Goal: Information Seeking & Learning: Understand process/instructions

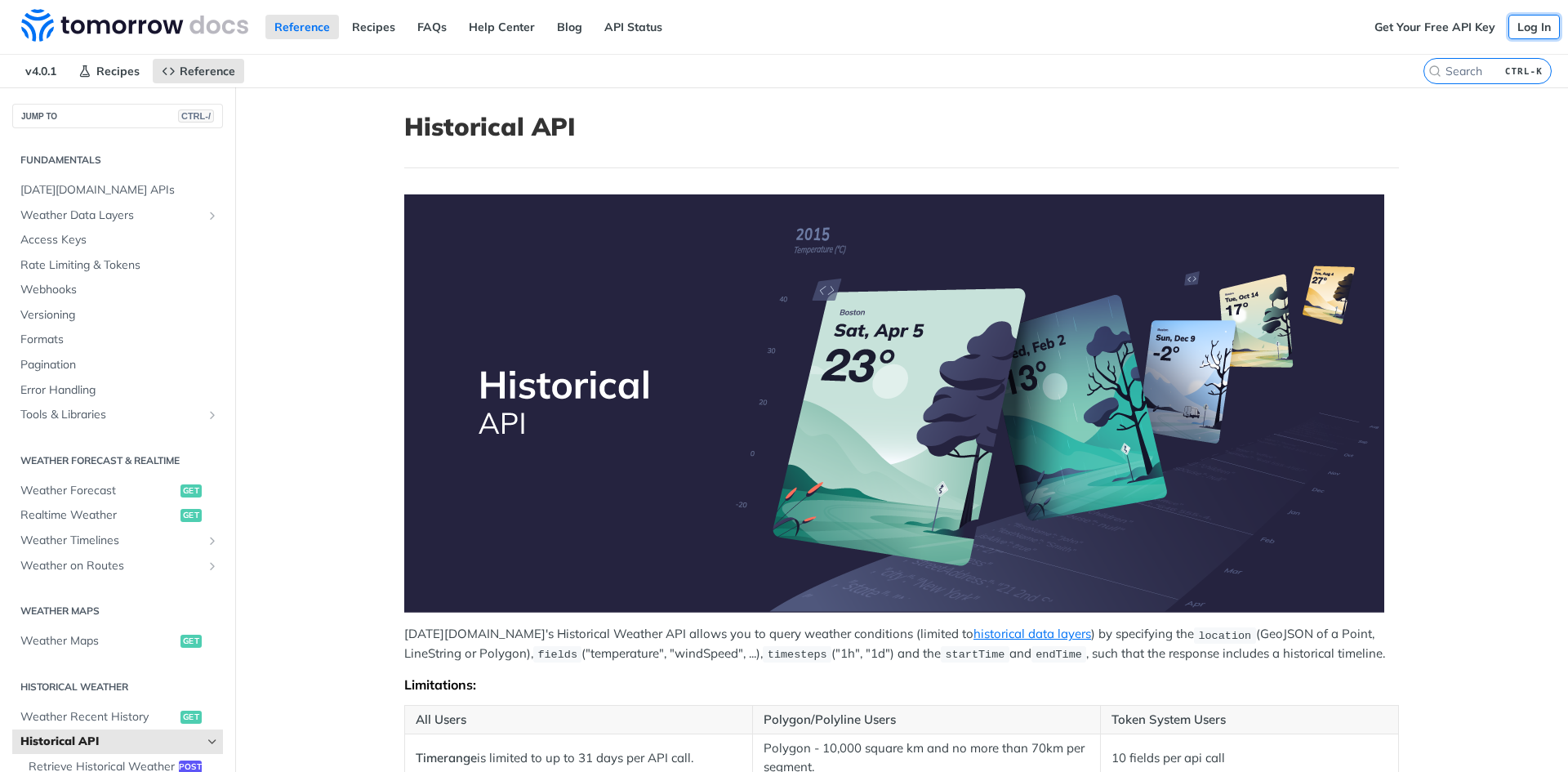
click at [1517, 32] on link "Log In" at bounding box center [1533, 26] width 51 height 24
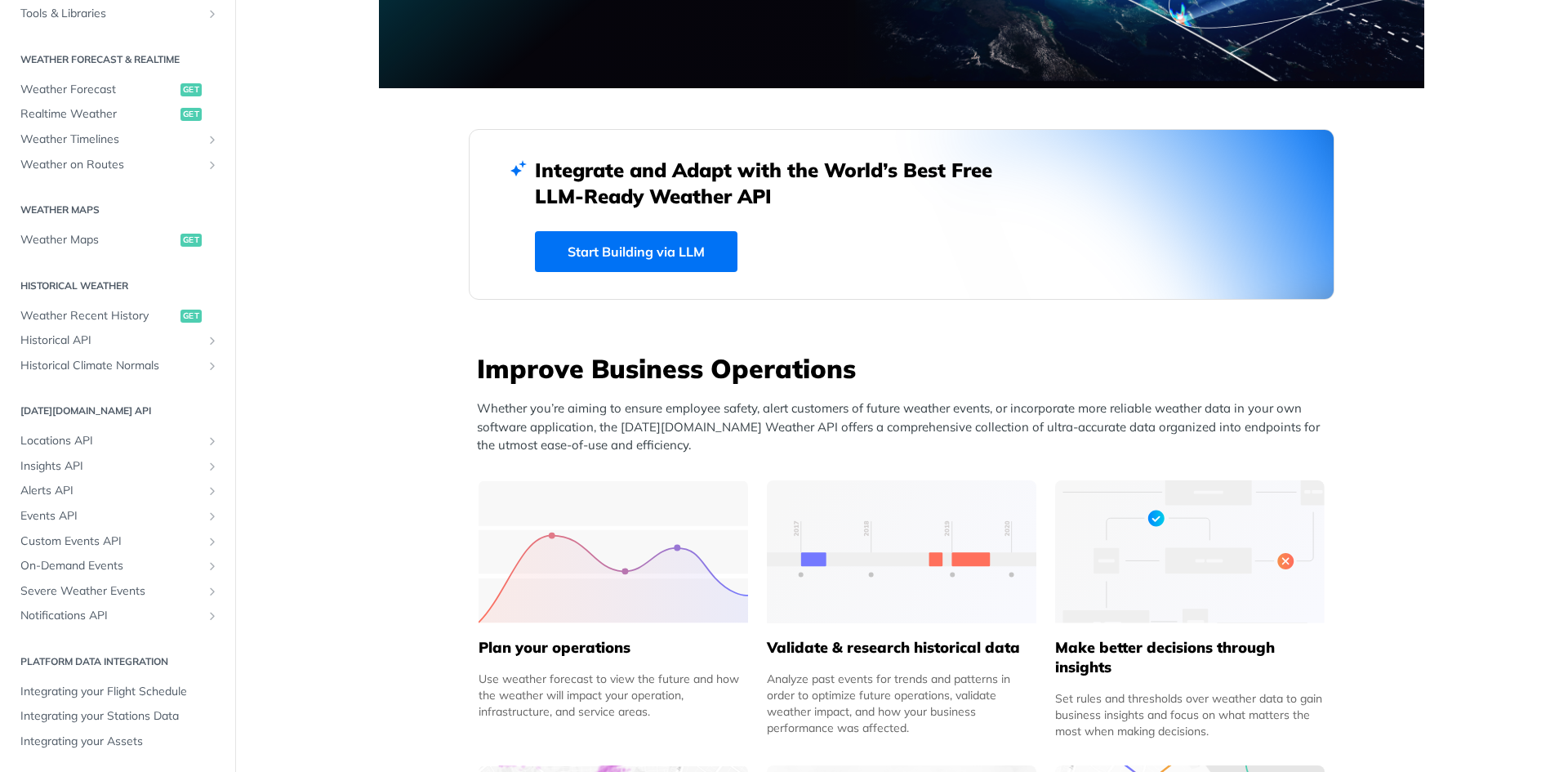
scroll to position [232, 0]
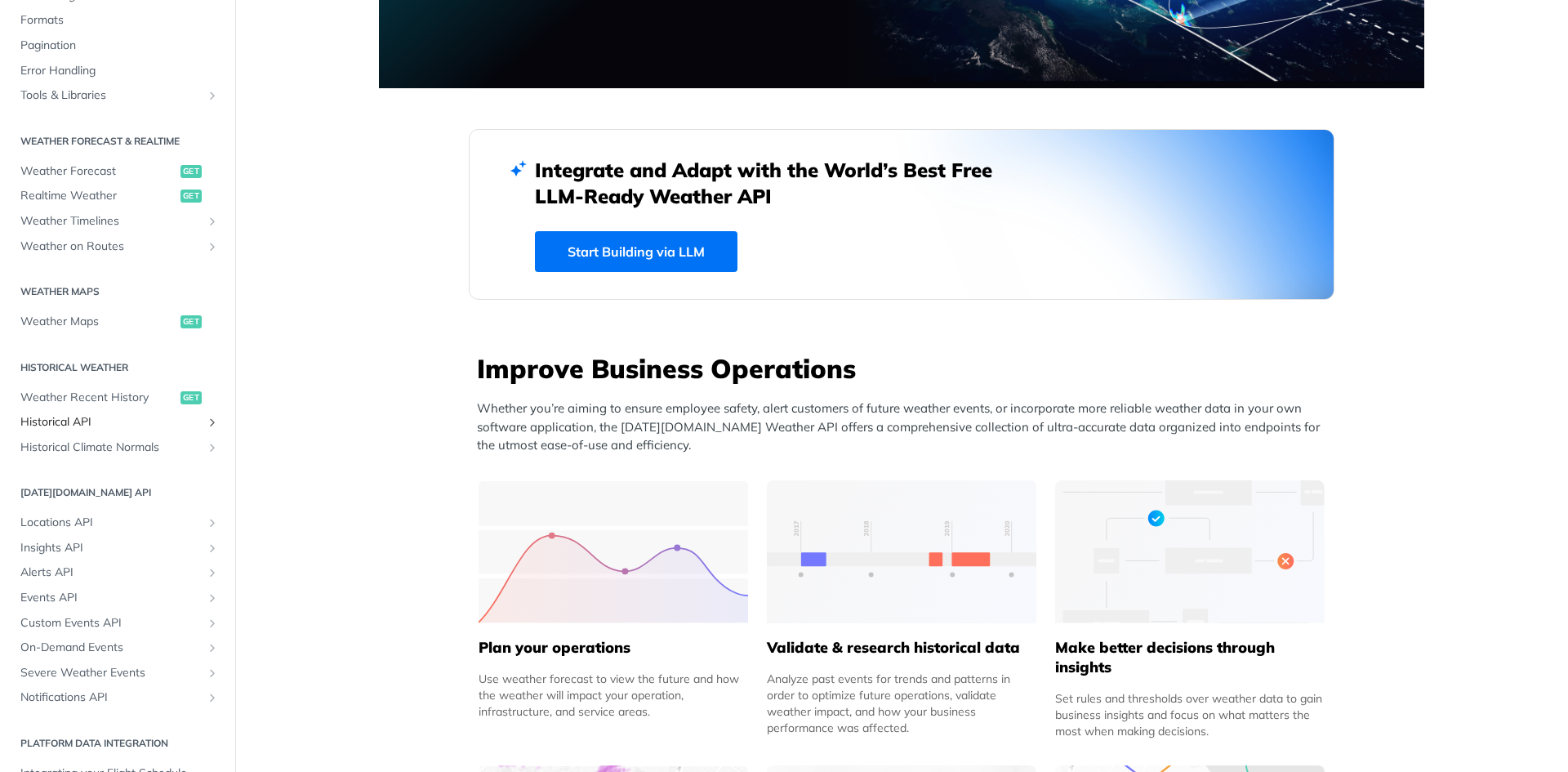
click at [77, 421] on span "Historical API" at bounding box center [111, 422] width 181 height 16
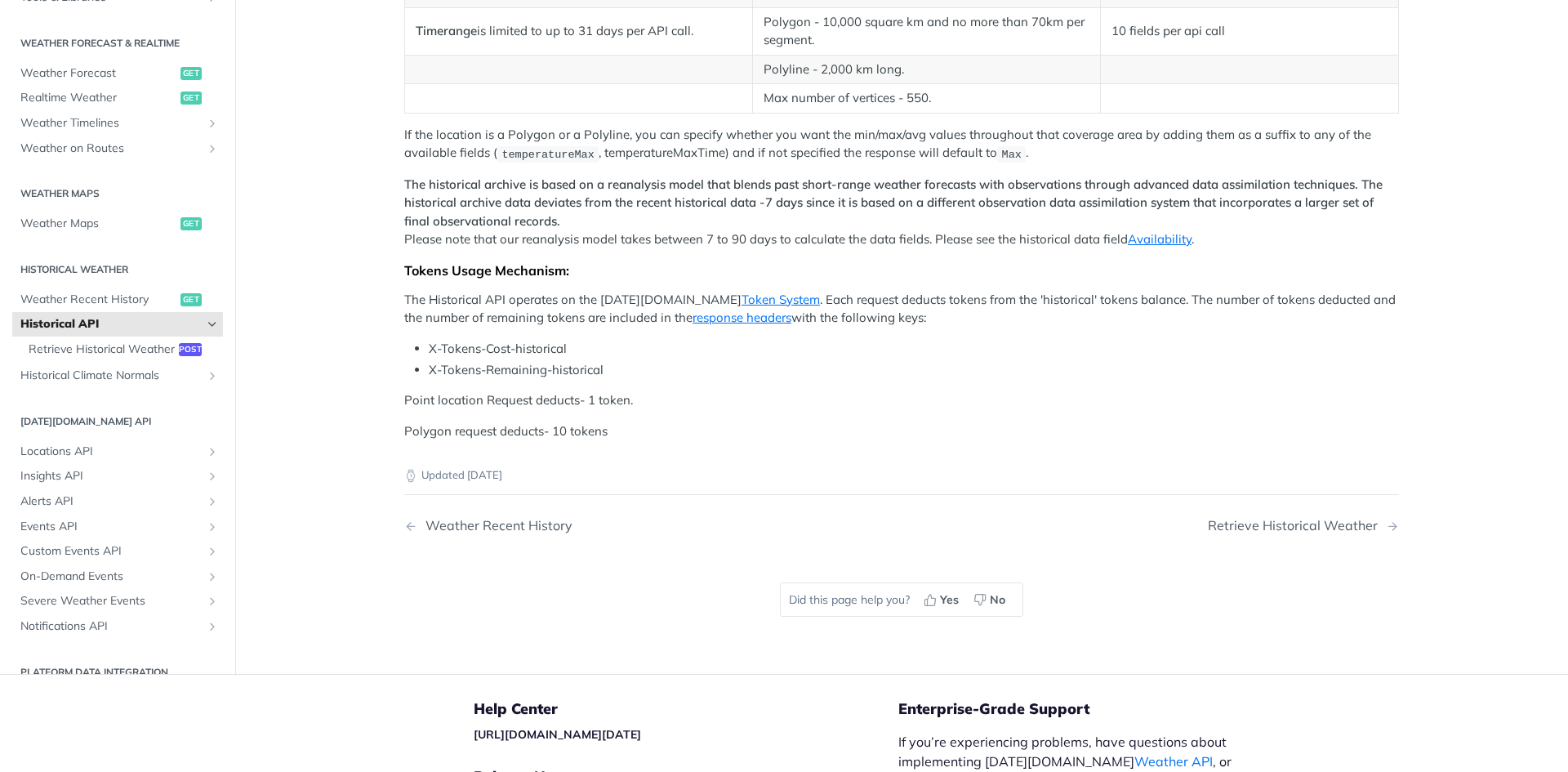
drag, startPoint x: 417, startPoint y: 432, endPoint x: 692, endPoint y: 427, distance: 275.0
click at [692, 55] on td "Timerange is limited to up to 31 days per API call." at bounding box center [579, 31] width 347 height 47
drag, startPoint x: 1103, startPoint y: 429, endPoint x: 1263, endPoint y: 426, distance: 160.0
click at [1263, 55] on td "10 fields per api call" at bounding box center [1249, 31] width 298 height 47
click at [1222, 55] on td "10 fields per api call" at bounding box center [1249, 31] width 298 height 47
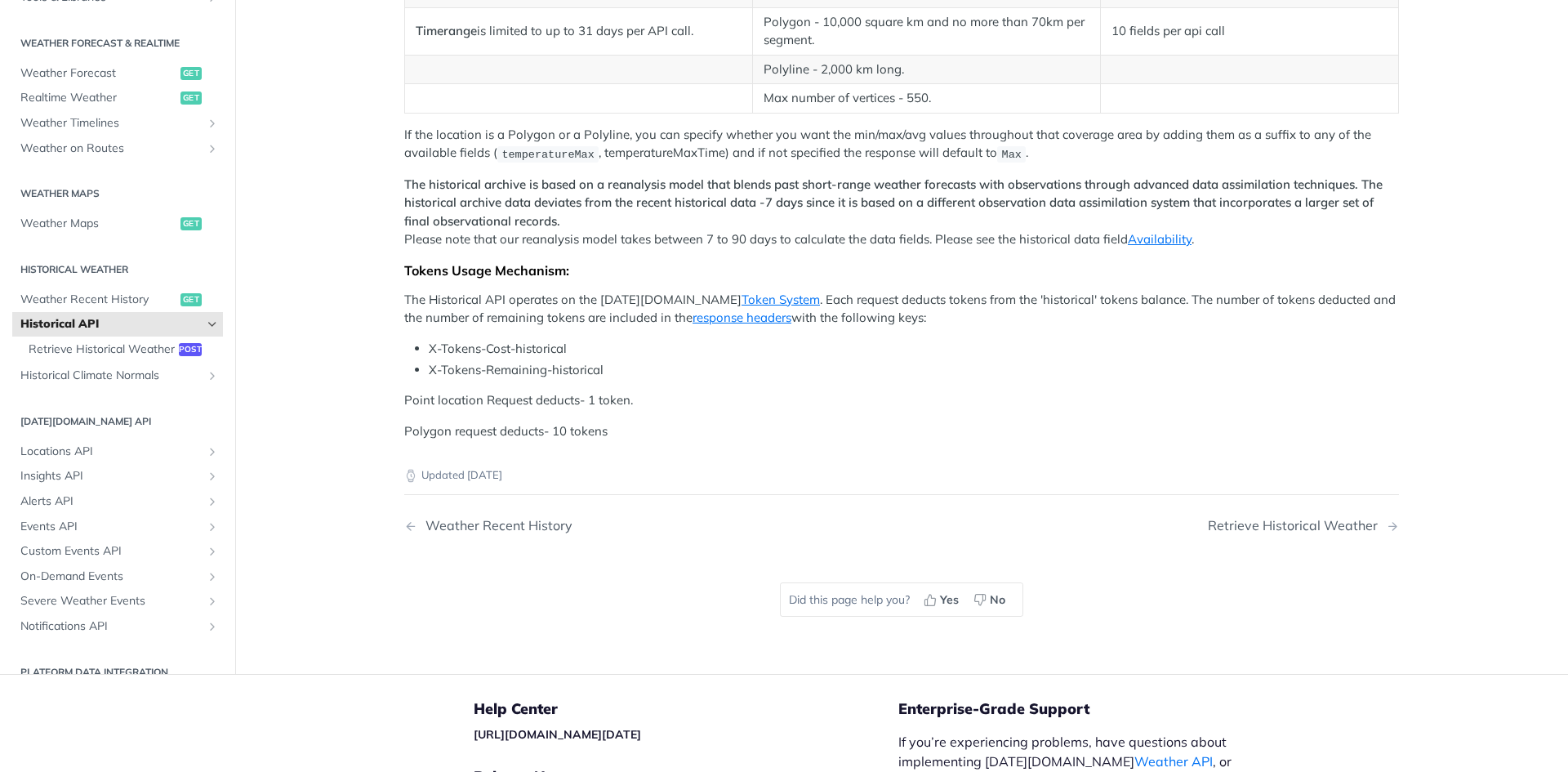
drag, startPoint x: 413, startPoint y: 431, endPoint x: 699, endPoint y: 431, distance: 286.0
click at [699, 55] on td "Timerange is limited to up to 31 days per API call." at bounding box center [579, 31] width 347 height 47
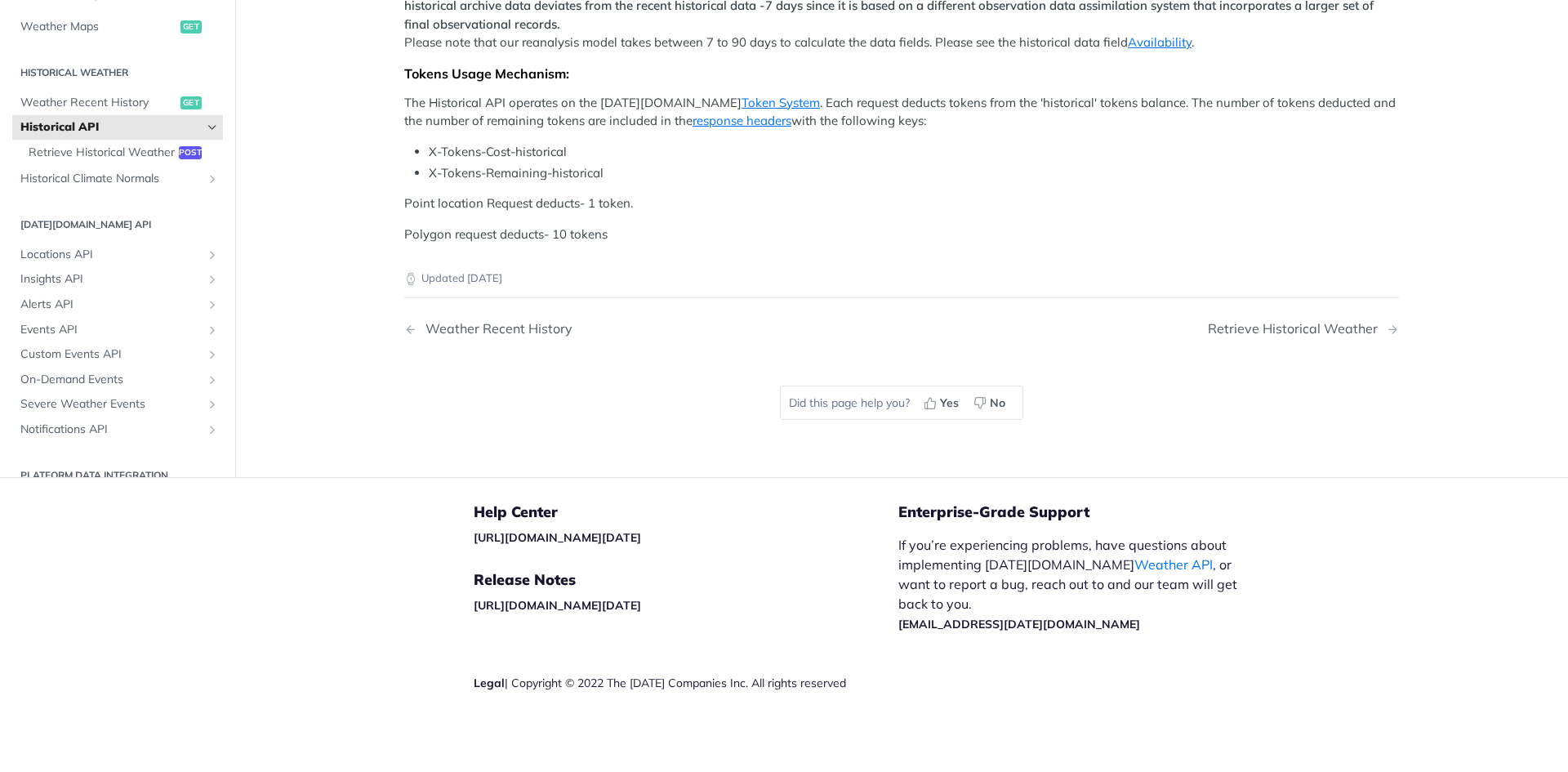
scroll to position [653, 0]
drag, startPoint x: 721, startPoint y: 391, endPoint x: 618, endPoint y: 397, distance: 103.2
click at [618, 130] on p "The Historical API operates on the Tomorrow.io Token System . Each request dedu…" at bounding box center [901, 112] width 995 height 37
click at [769, 213] on p "Point location Request deducts- 1 token." at bounding box center [901, 203] width 995 height 18
drag, startPoint x: 487, startPoint y: 438, endPoint x: 603, endPoint y: 438, distance: 116.0
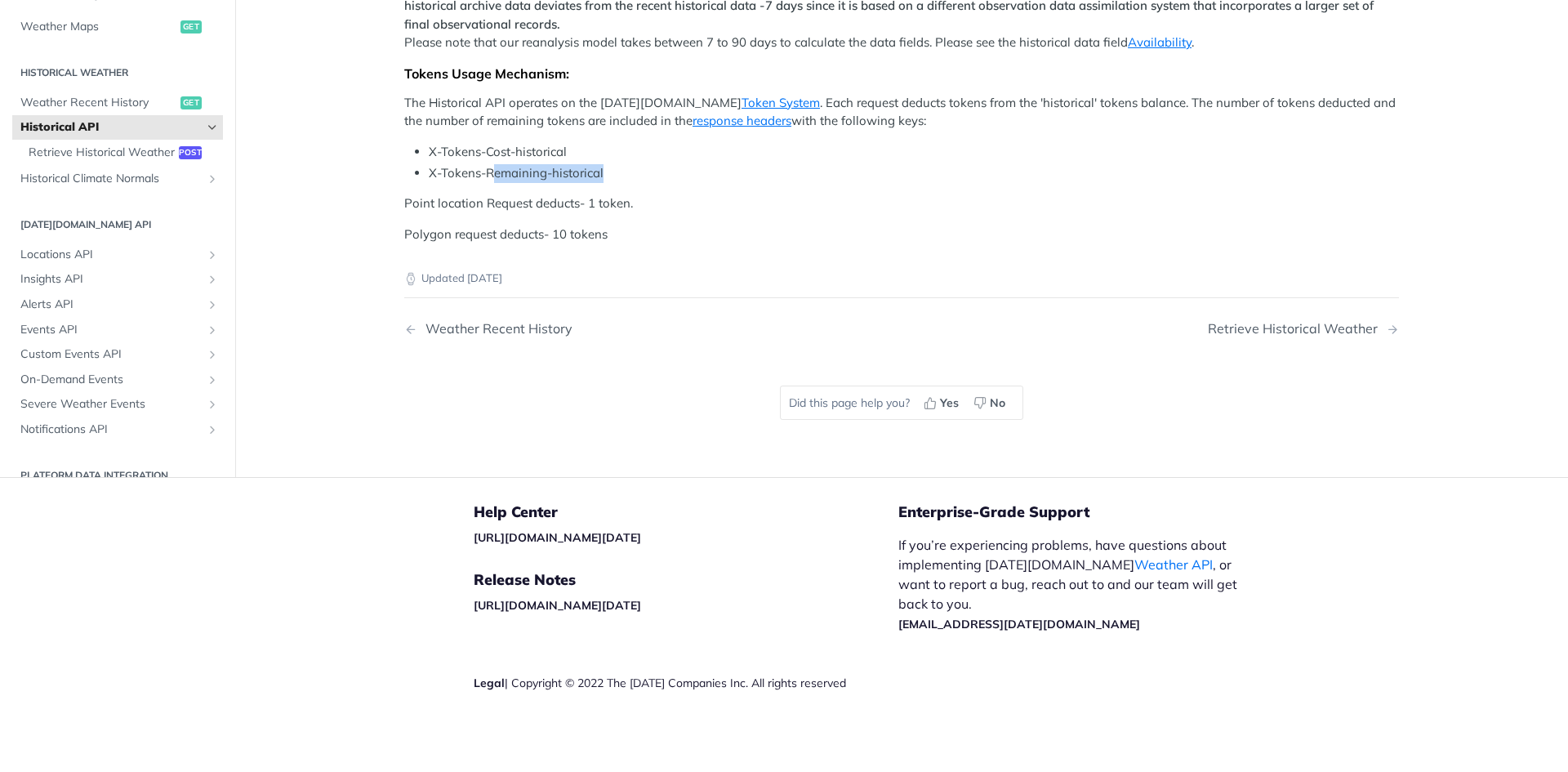
click at [603, 183] on li "X-Tokens-Remaining-historical" at bounding box center [913, 173] width 970 height 18
click at [708, 244] on p "Polygon request deducts- 10 tokens" at bounding box center [901, 234] width 995 height 18
drag, startPoint x: 607, startPoint y: 443, endPoint x: 413, endPoint y: 417, distance: 195.7
click at [413, 183] on ul "X-Tokens-Cost-historical X-Tokens-Remaining-historical" at bounding box center [901, 162] width 995 height 40
click at [693, 128] on link "response headers" at bounding box center [742, 121] width 98 height 15
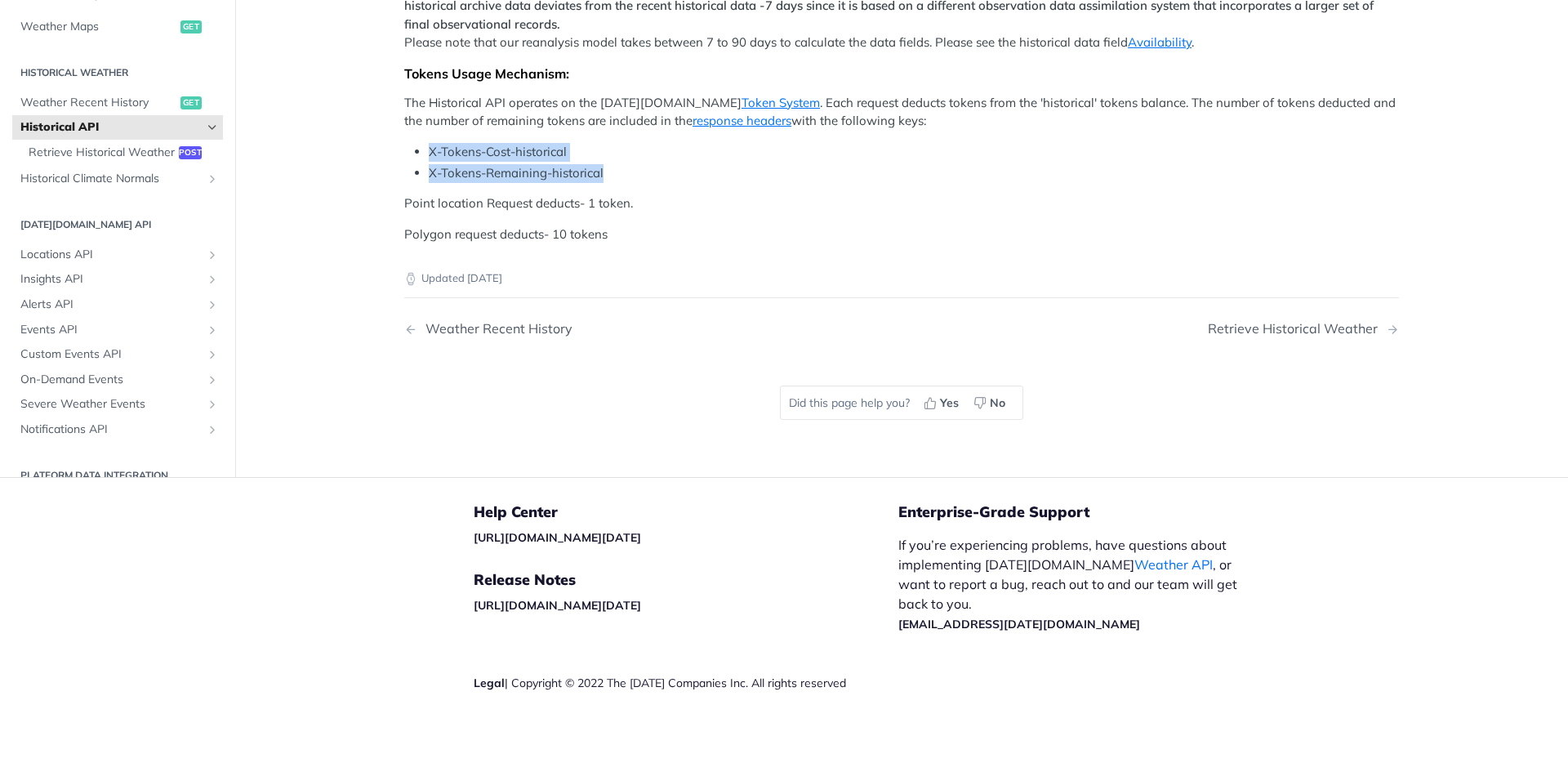
click at [82, 135] on span "Historical API" at bounding box center [111, 127] width 181 height 16
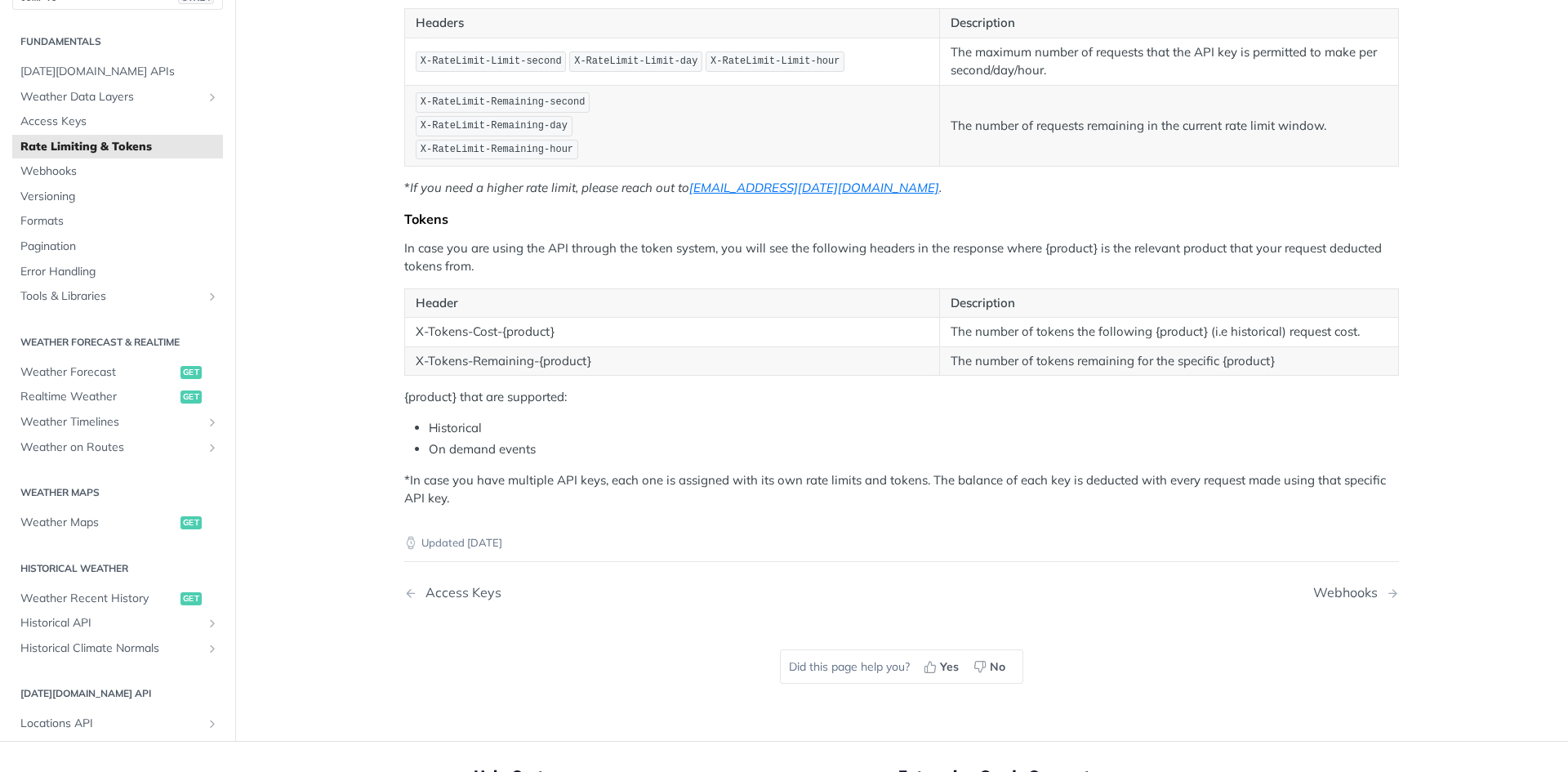
scroll to position [300, 0]
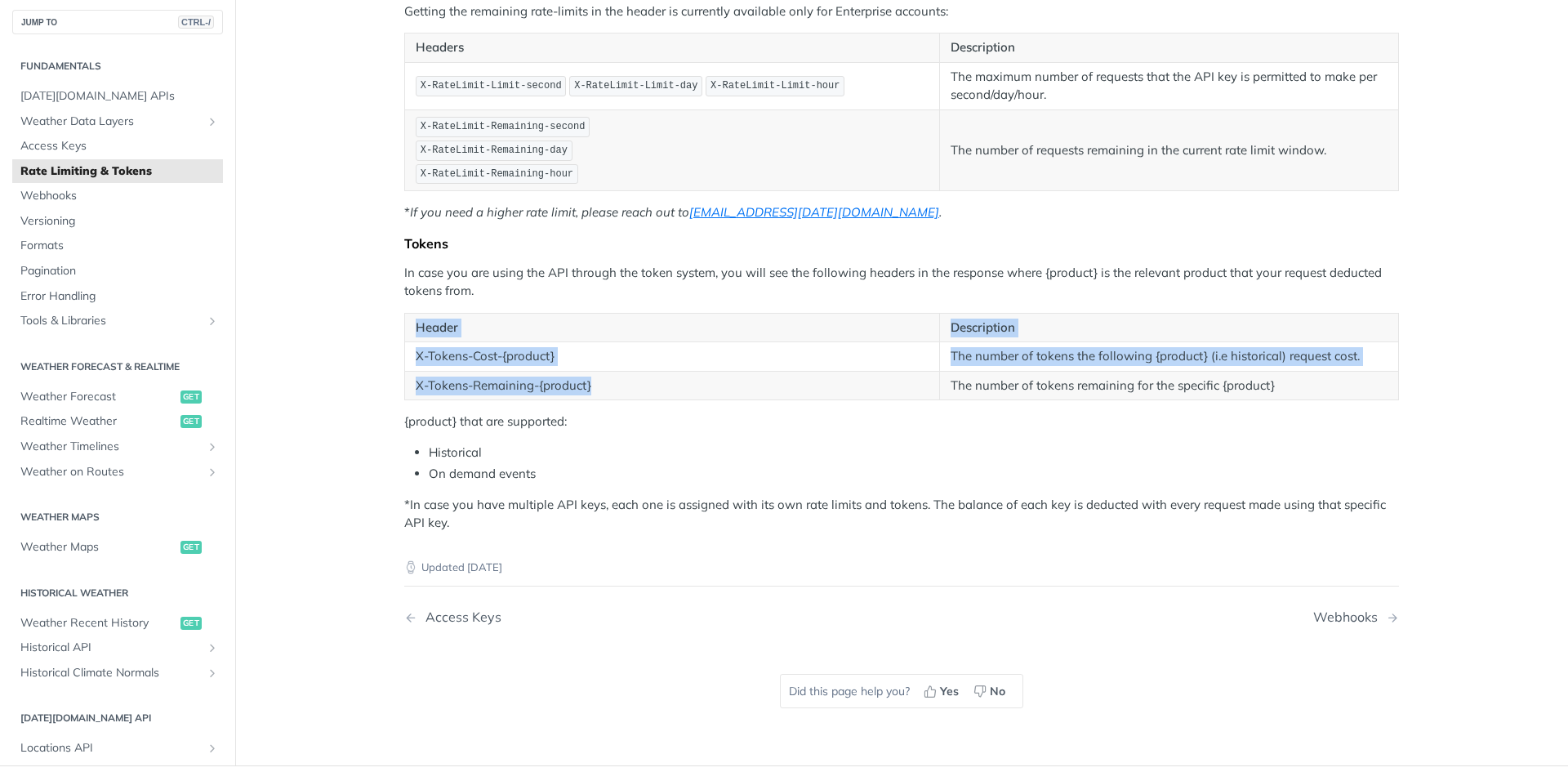
drag, startPoint x: 595, startPoint y: 380, endPoint x: 378, endPoint y: 384, distance: 217.0
click at [379, 384] on article "Rate Limiting & Tokens Rate Limiting According to your plan, you are limited to…" at bounding box center [901, 276] width 1045 height 979
click at [726, 380] on td "X-Tokens-Remaining-{product}" at bounding box center [673, 385] width 535 height 29
